Goal: Find specific page/section: Find specific page/section

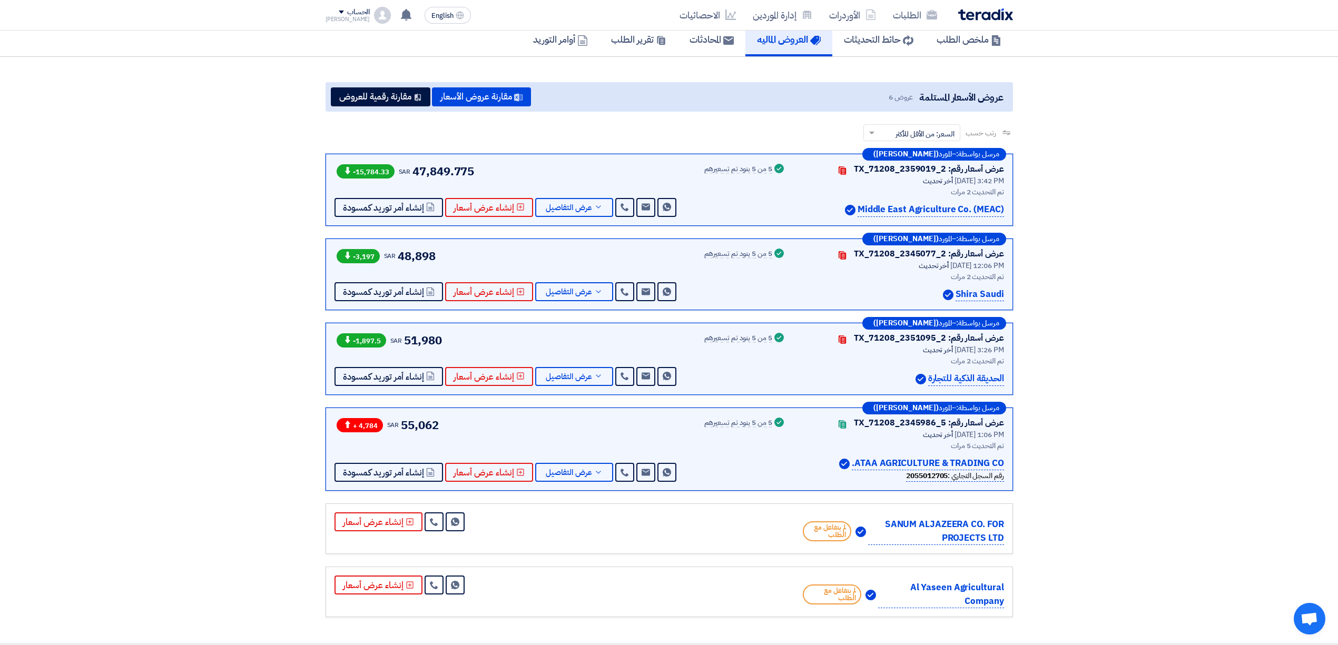
click at [977, 17] on img at bounding box center [985, 14] width 55 height 12
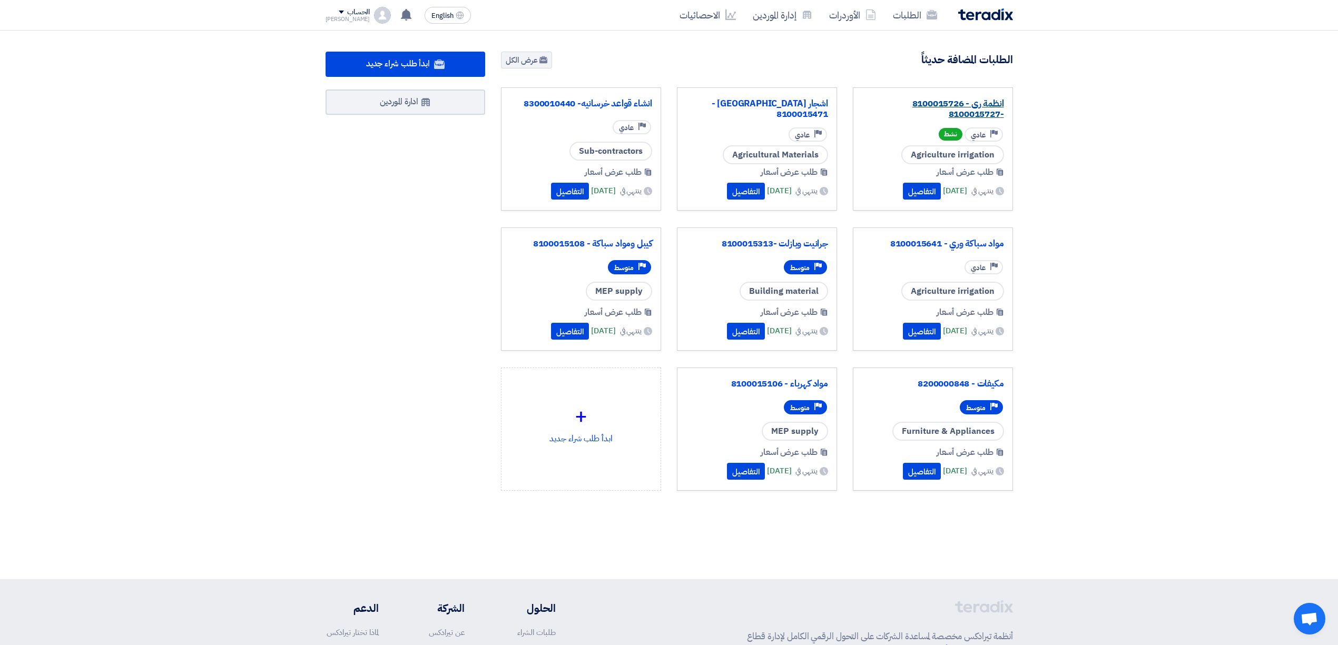
click at [959, 105] on link "انظمة رى - 8100015726 -8100015727" at bounding box center [933, 108] width 142 height 21
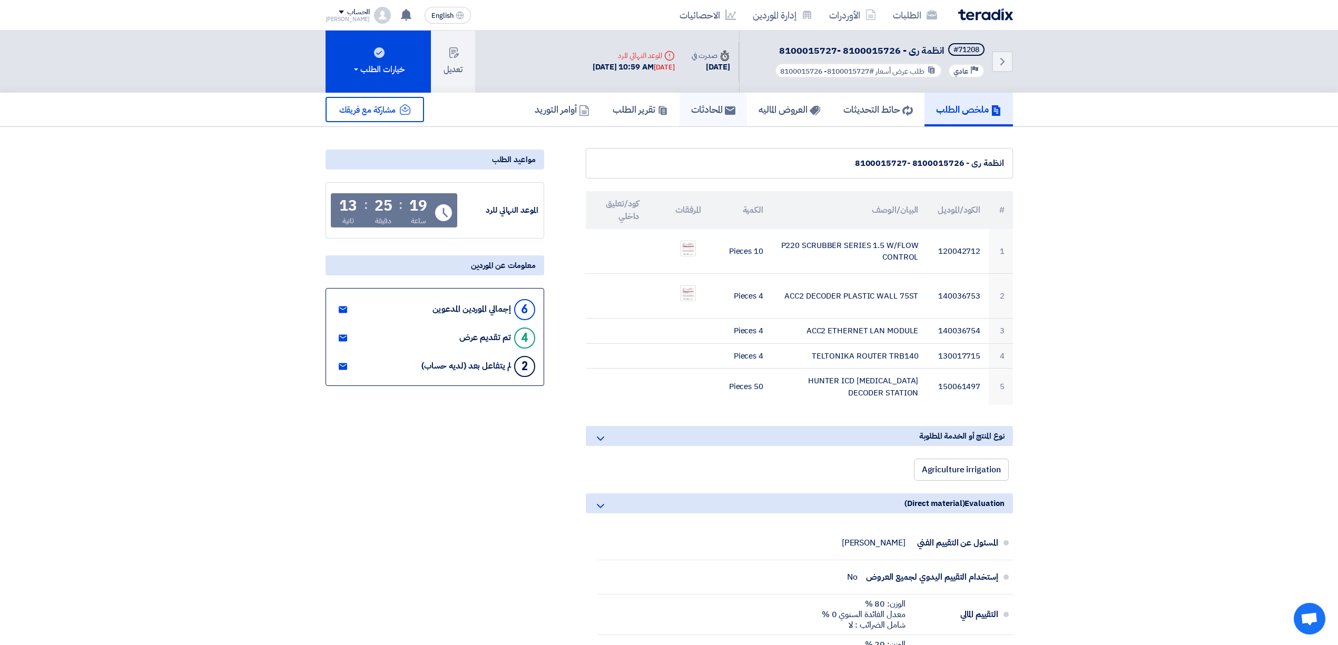
click at [691, 106] on h5 "المحادثات" at bounding box center [713, 109] width 44 height 12
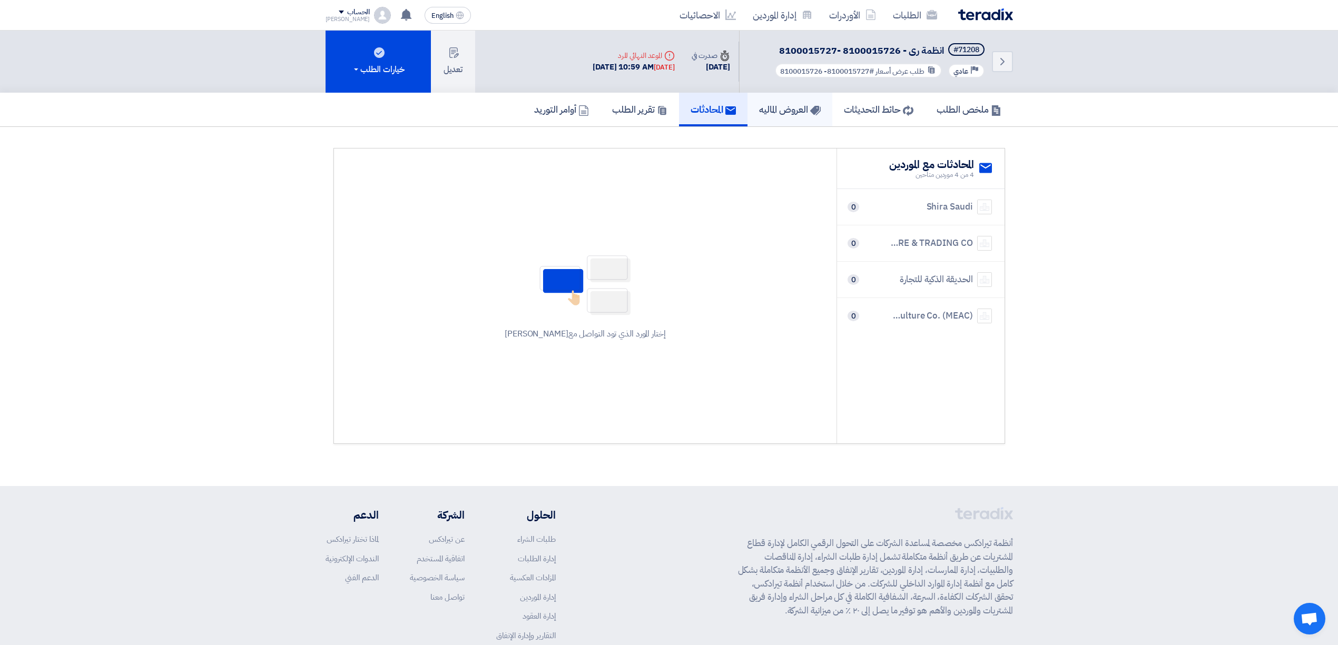
click at [777, 114] on h5 "العروض الماليه" at bounding box center [790, 109] width 62 height 12
